Goal: Information Seeking & Learning: Find specific fact

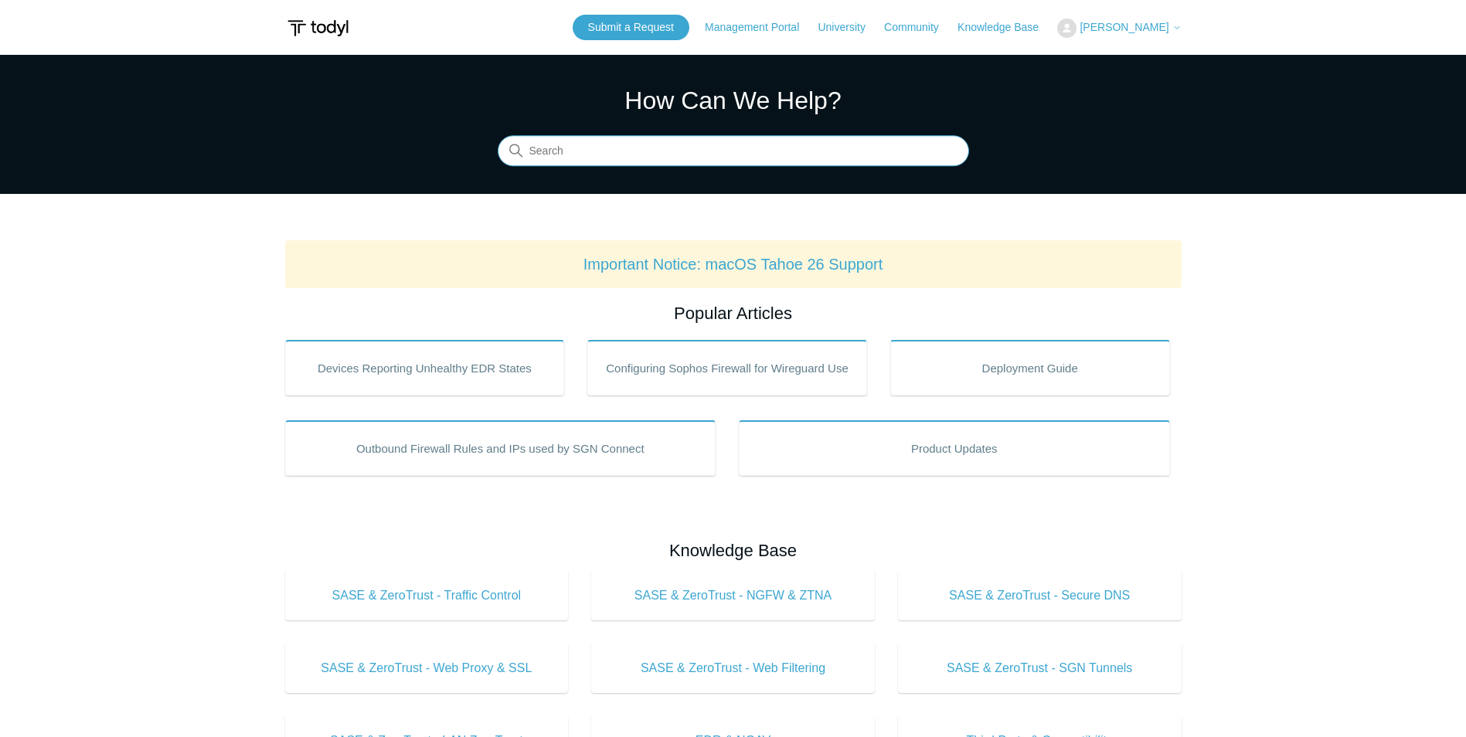
click at [597, 155] on input "Search" at bounding box center [733, 151] width 471 height 31
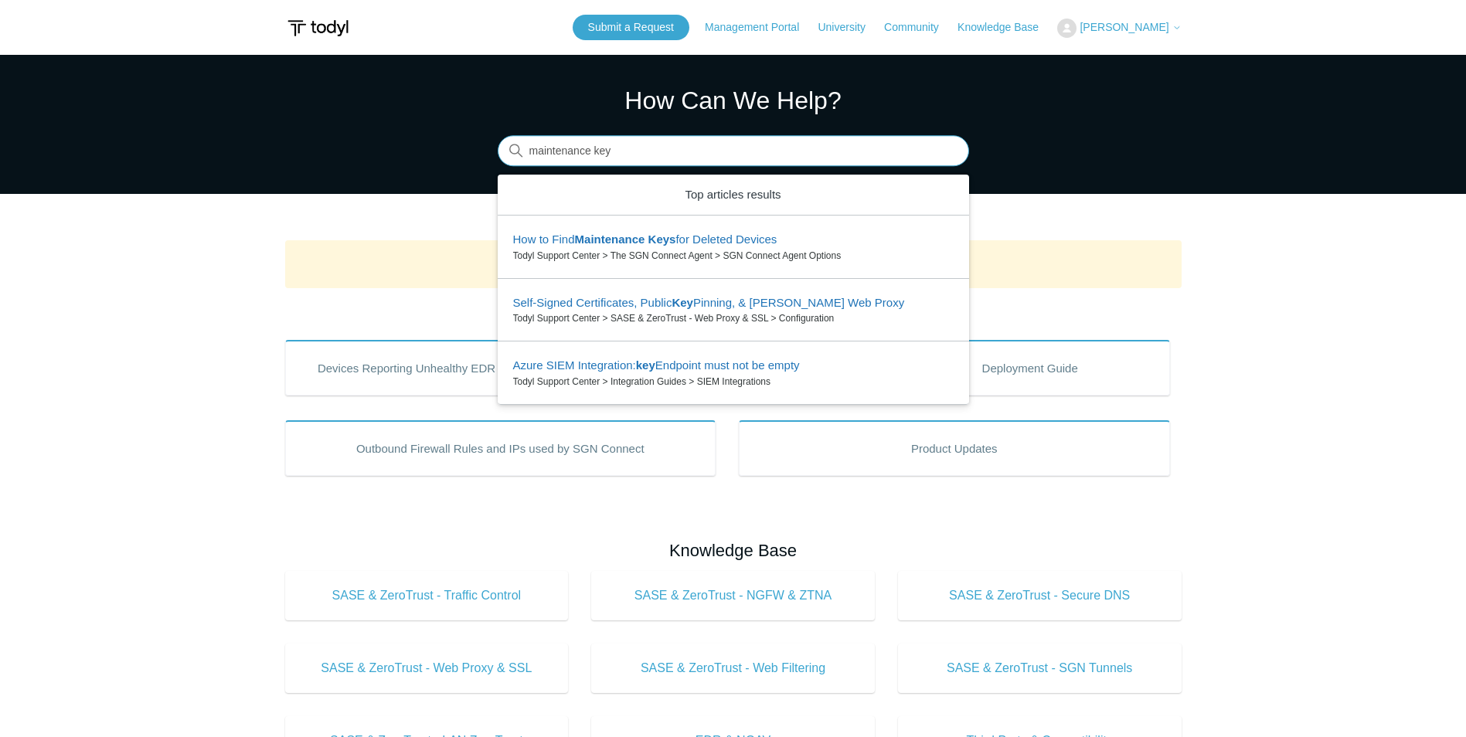
type input "maintenance key"
